Goal: Register for event/course: Sign up to attend an event or enroll in a course

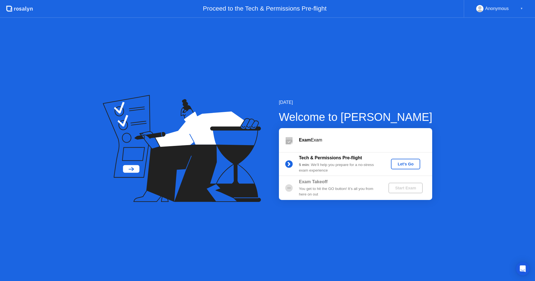
click at [400, 165] on div "Let's Go" at bounding box center [405, 164] width 25 height 4
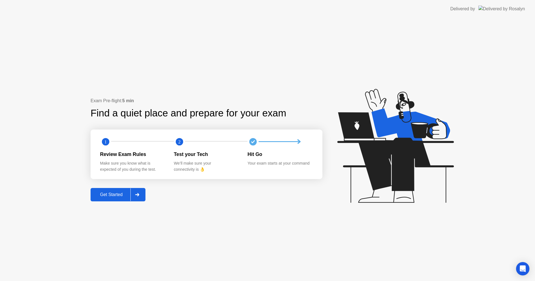
click at [105, 194] on div "Get Started" at bounding box center [111, 194] width 38 height 5
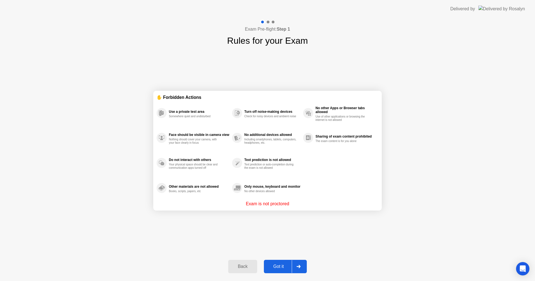
click at [432, 222] on div "Exam Pre-flight: Step 1 Rules for your Exam ✋ Forbidden Actions Use a private t…" at bounding box center [267, 149] width 535 height 263
click at [315, 205] on div "Exam is not proctored" at bounding box center [267, 203] width 222 height 7
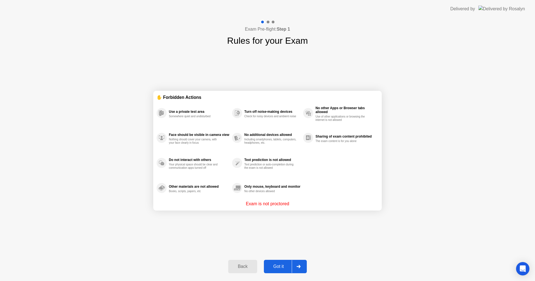
click at [315, 205] on div "Exam is not proctored" at bounding box center [267, 203] width 222 height 7
click at [251, 205] on p "Exam is not proctored" at bounding box center [267, 203] width 43 height 7
click at [277, 265] on div "Got it" at bounding box center [278, 266] width 26 height 5
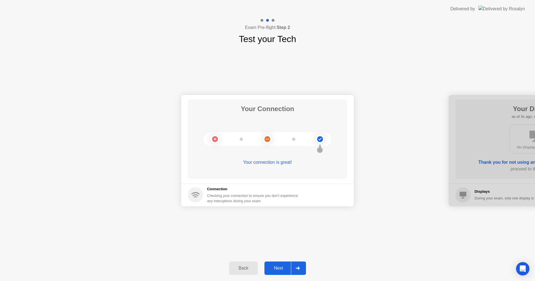
click at [278, 269] on div "Next" at bounding box center [278, 268] width 25 height 5
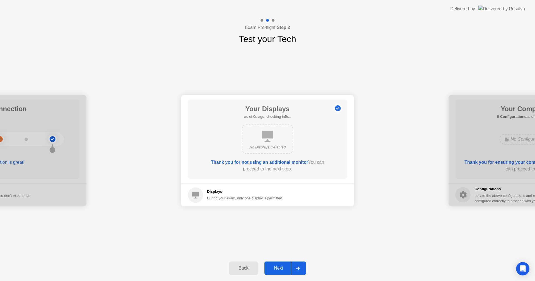
click at [275, 270] on div "Next" at bounding box center [278, 268] width 25 height 5
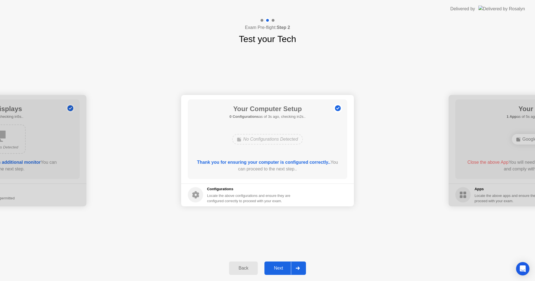
click at [280, 264] on button "Next" at bounding box center [284, 267] width 41 height 13
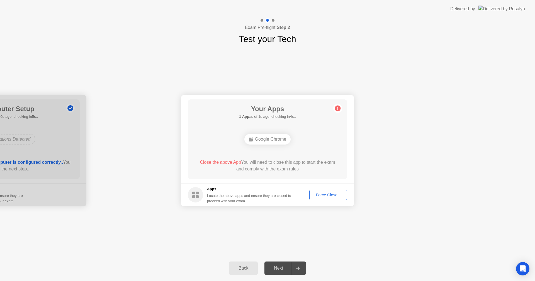
click at [328, 194] on div "Force Close..." at bounding box center [328, 195] width 34 height 4
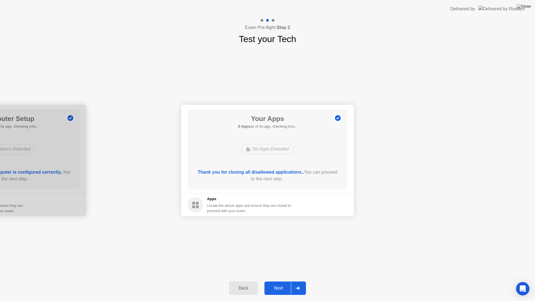
click at [271, 281] on div "Next" at bounding box center [278, 287] width 25 height 5
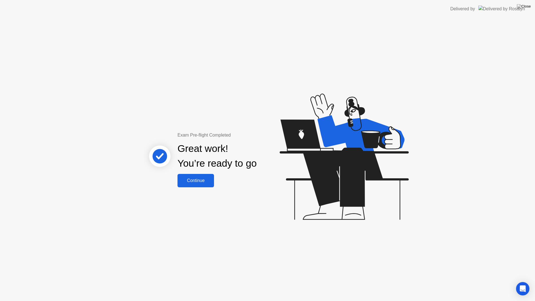
click at [194, 180] on div "Continue" at bounding box center [195, 180] width 33 height 5
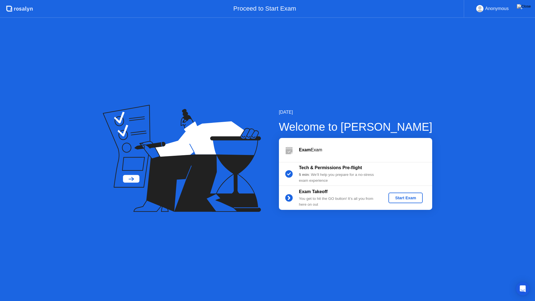
click at [404, 199] on div "Start Exam" at bounding box center [405, 197] width 30 height 4
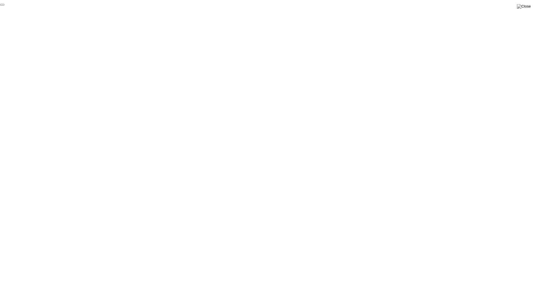
click div "End Proctoring Session"
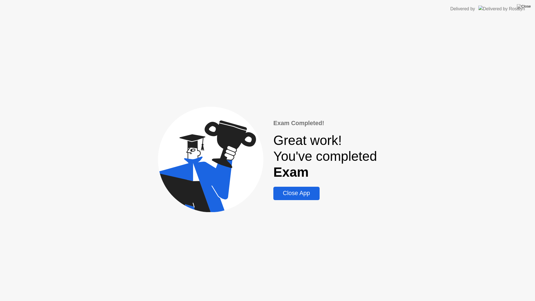
click at [299, 194] on div "Close App" at bounding box center [296, 193] width 43 height 7
